Goal: Information Seeking & Learning: Find specific fact

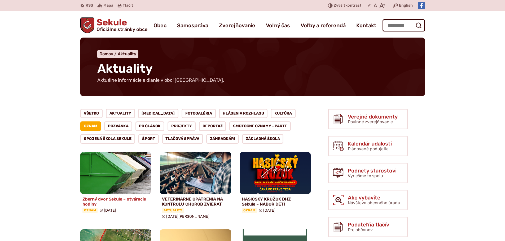
click at [134, 167] on img at bounding box center [116, 173] width 82 height 48
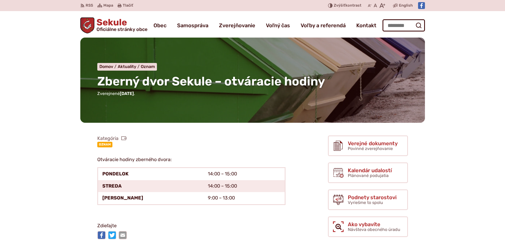
click at [104, 145] on link "Oznam" at bounding box center [104, 144] width 15 height 5
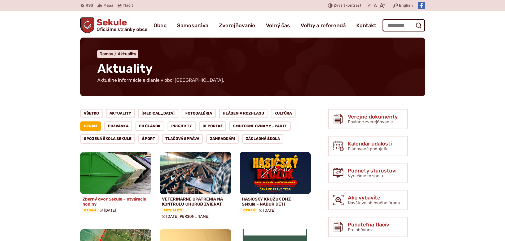
click at [128, 177] on img at bounding box center [116, 173] width 82 height 48
